Goal: Task Accomplishment & Management: Manage account settings

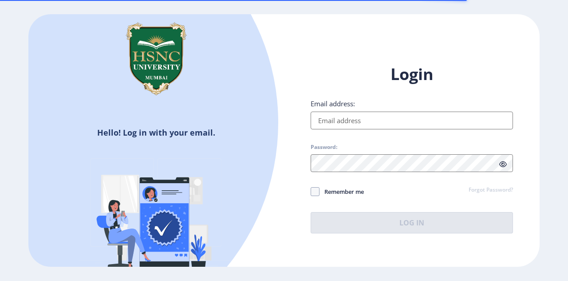
click at [336, 124] on input "Email address:" at bounding box center [412, 120] width 203 height 18
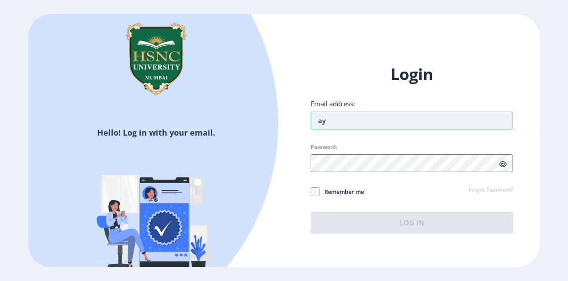
type input "[EMAIL_ADDRESS][DOMAIN_NAME]"
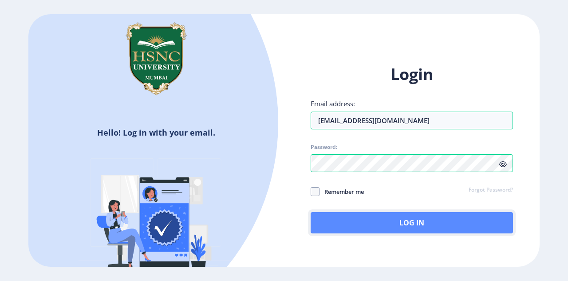
click at [329, 223] on button "Log In" at bounding box center [412, 222] width 203 height 21
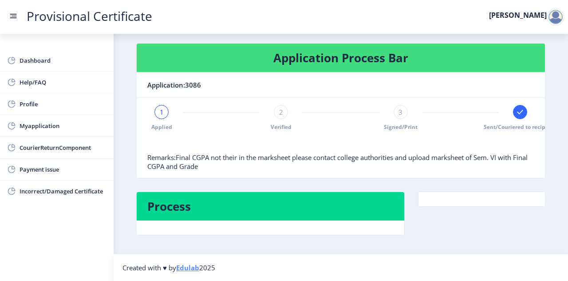
scroll to position [0, 11]
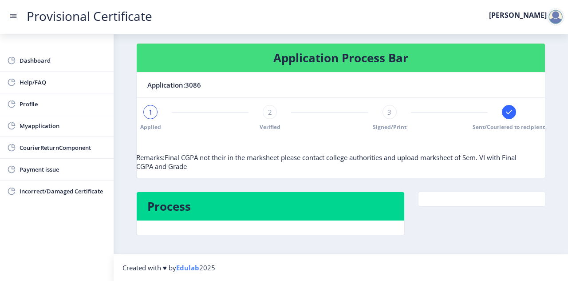
click at [389, 112] on span "3" at bounding box center [390, 111] width 4 height 9
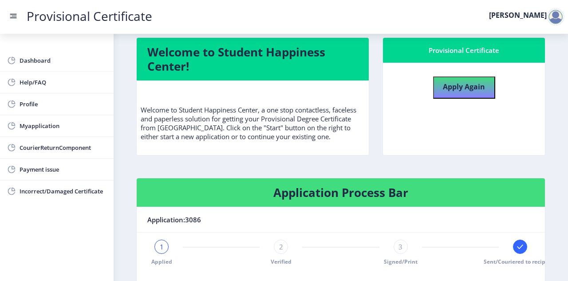
scroll to position [0, 0]
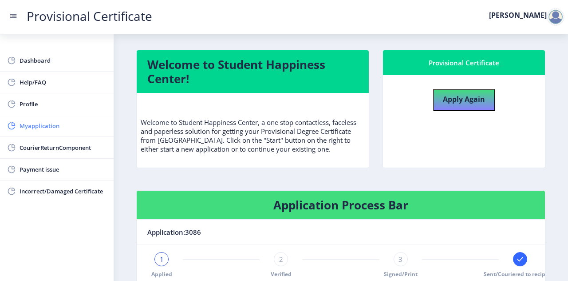
click at [41, 126] on span "Myapplication" at bounding box center [63, 125] width 87 height 11
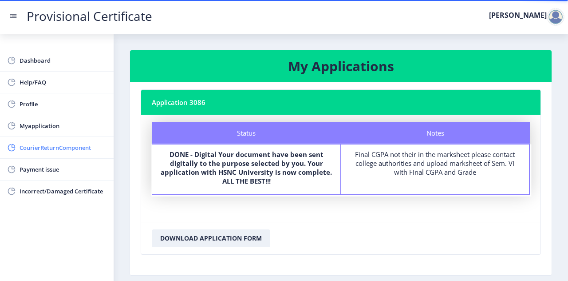
click at [50, 144] on span "CourierReturnComponent" at bounding box center [63, 147] width 87 height 11
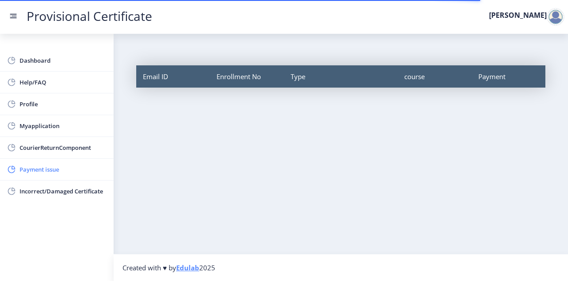
click at [51, 171] on span "Payment issue" at bounding box center [63, 169] width 87 height 11
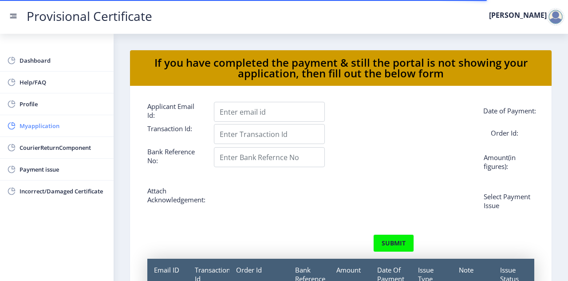
click at [49, 122] on span "Myapplication" at bounding box center [63, 125] width 87 height 11
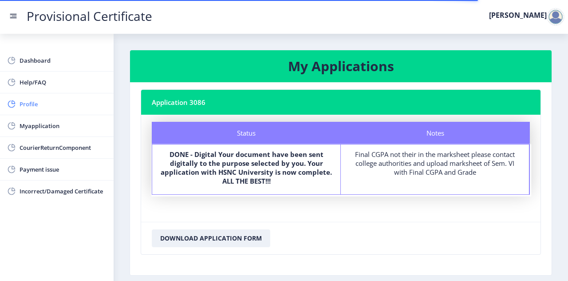
click at [51, 106] on span "Profile" at bounding box center [63, 104] width 87 height 11
select select "[DEMOGRAPHIC_DATA]"
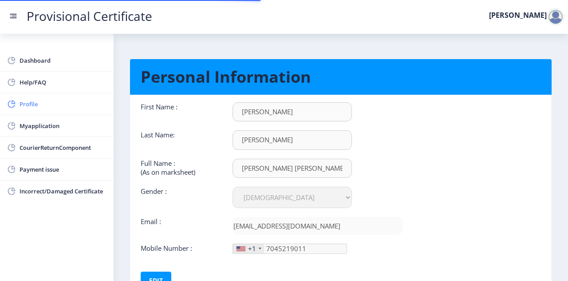
type input "[PHONE_NUMBER]"
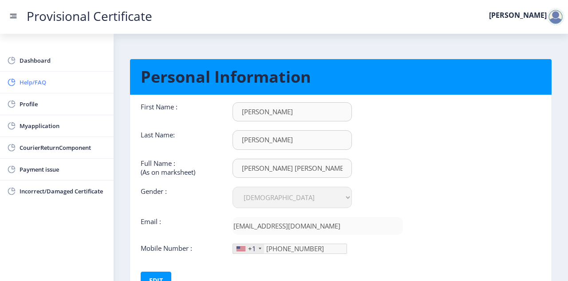
click at [32, 81] on span "Help/FAQ" at bounding box center [63, 82] width 87 height 11
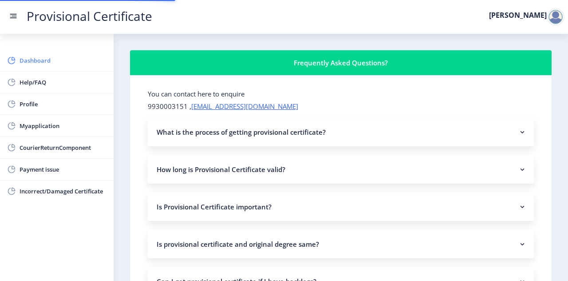
click at [51, 56] on span "Dashboard" at bounding box center [63, 60] width 87 height 11
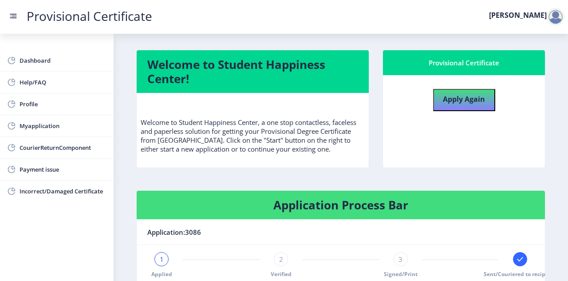
scroll to position [147, 0]
